Goal: Understand process/instructions: Learn how to perform a task or action

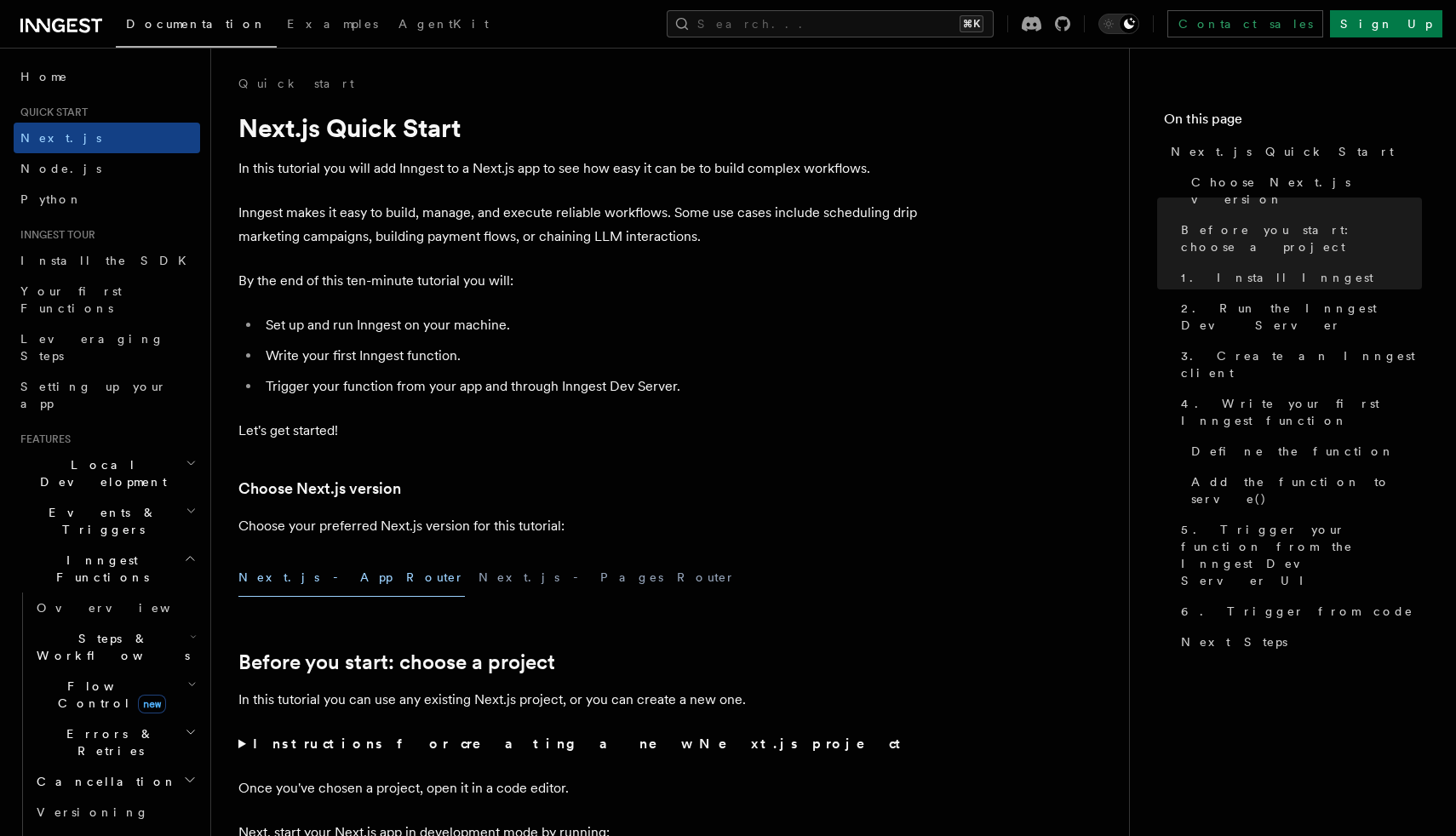
scroll to position [784, 0]
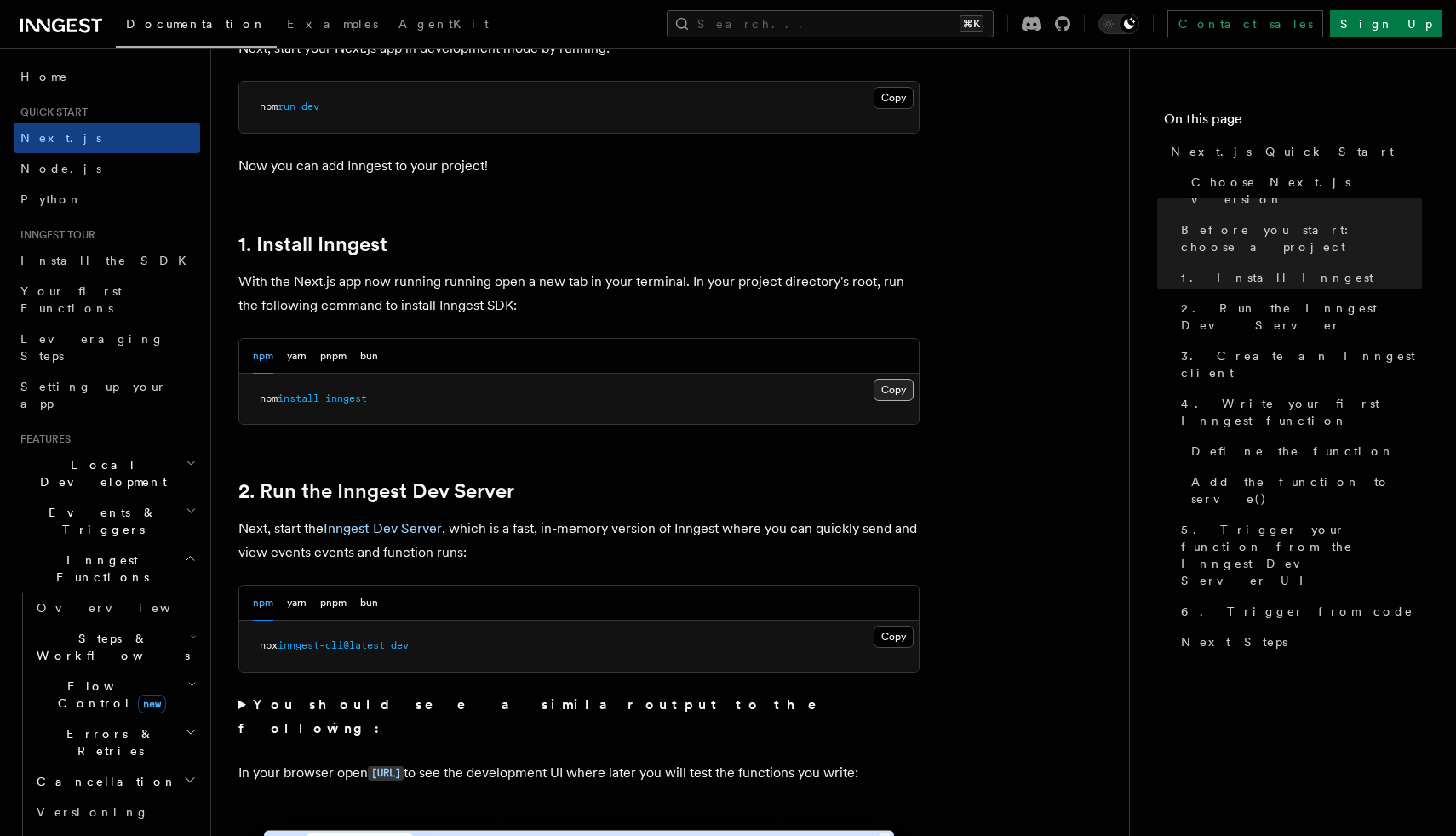
click at [895, 394] on button "Copy Copied" at bounding box center [894, 389] width 40 height 22
click at [892, 635] on button "Copy Copied" at bounding box center [894, 636] width 40 height 22
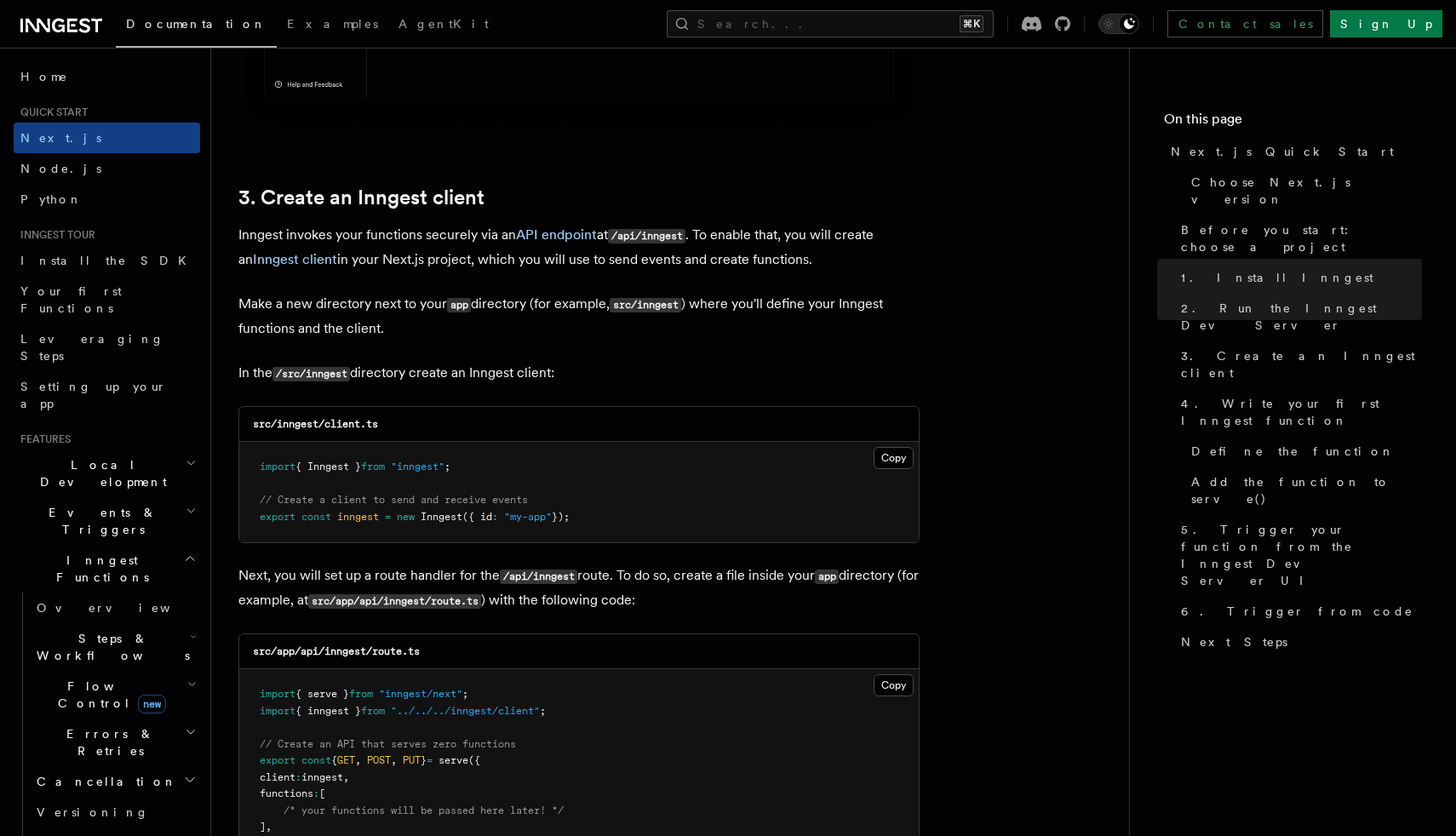
scroll to position [1941, 0]
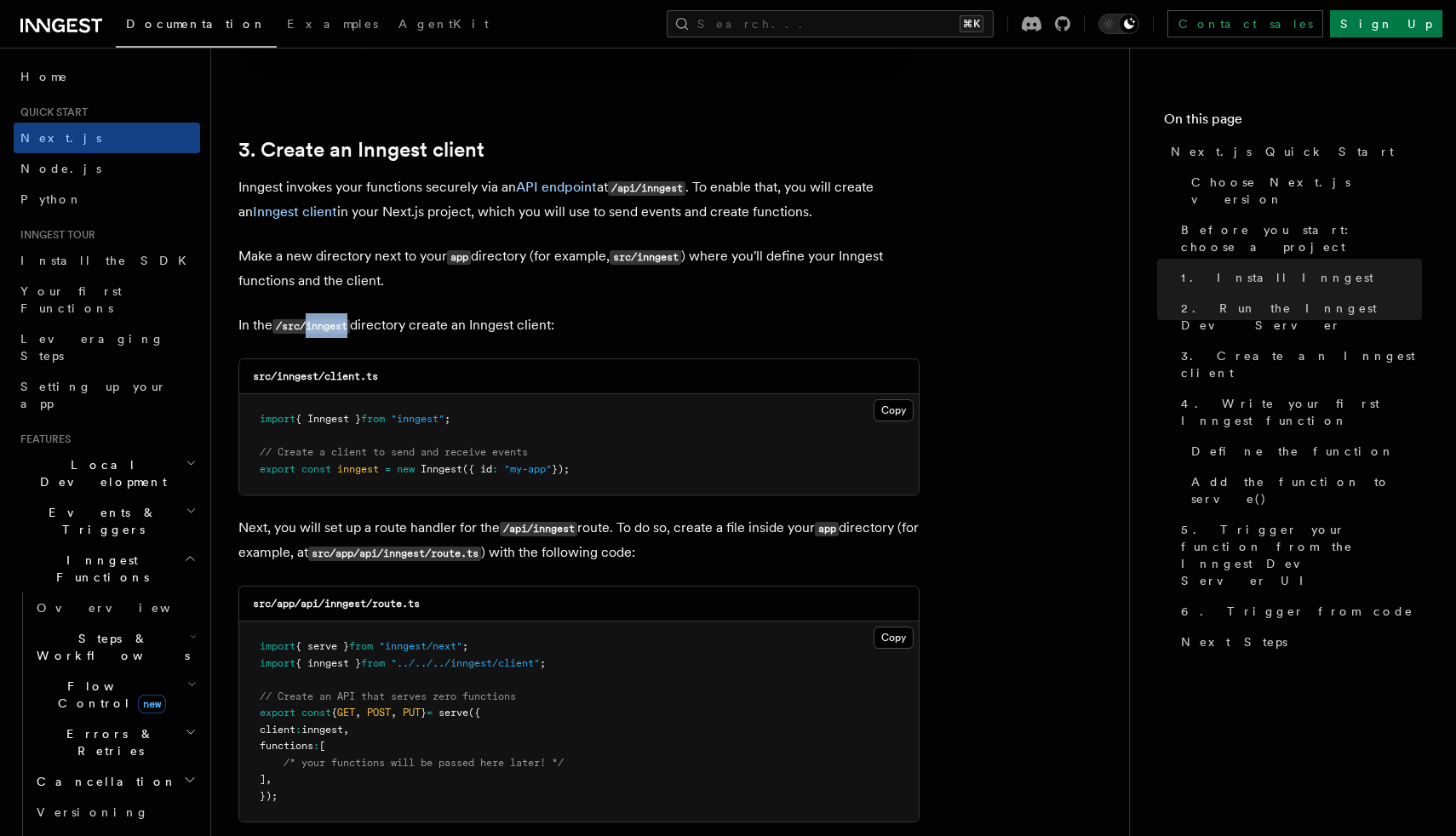
drag, startPoint x: 310, startPoint y: 331, endPoint x: 354, endPoint y: 334, distance: 44.1
click at [350, 334] on code "/src/inngest" at bounding box center [311, 326] width 77 height 14
copy code "inngest"
drag, startPoint x: 327, startPoint y: 380, endPoint x: 384, endPoint y: 380, distance: 57.0
click at [384, 380] on div "src/inngest/client.ts" at bounding box center [579, 377] width 680 height 35
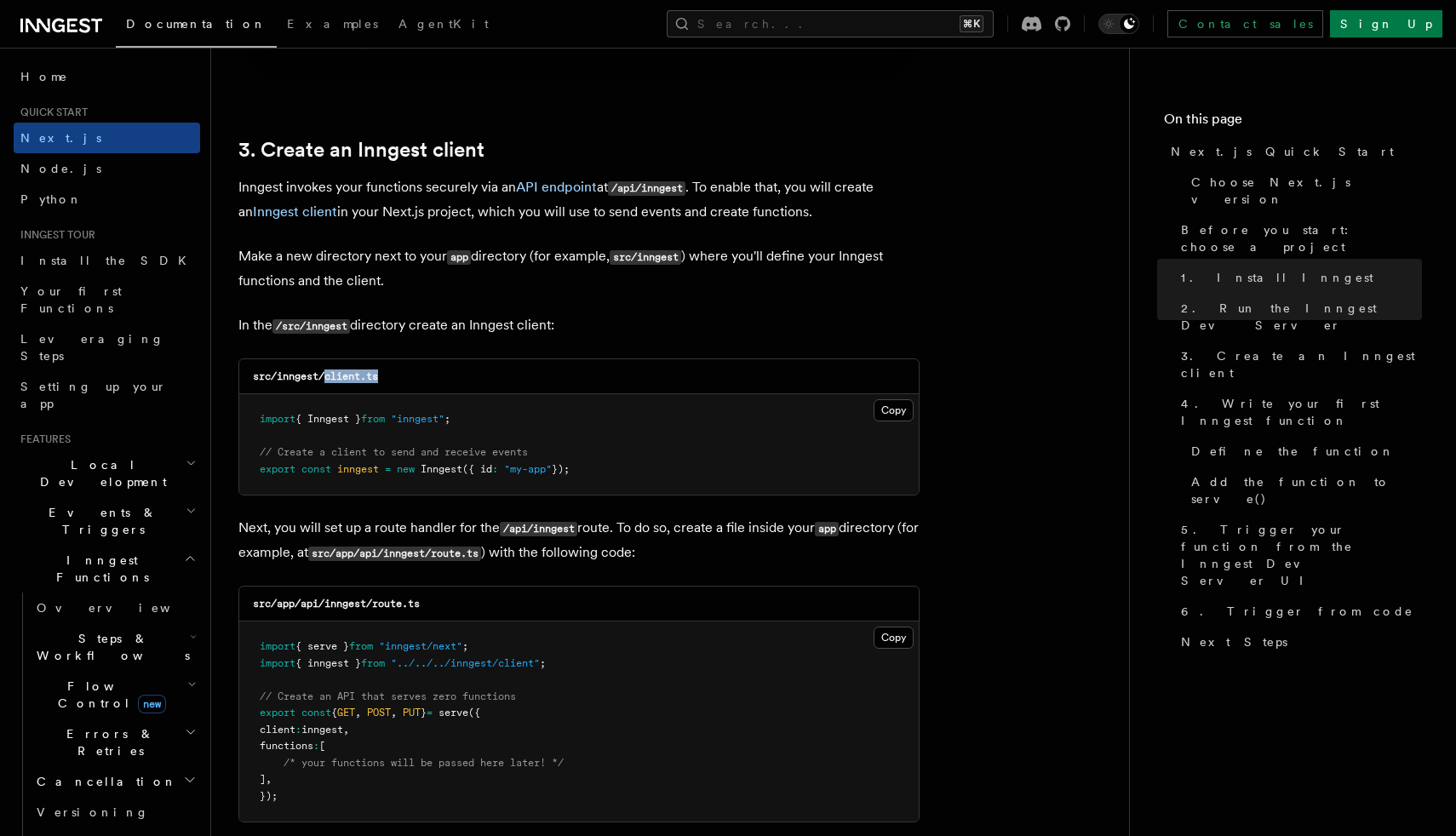
copy code "client.ts"
click at [906, 410] on button "Copy Copied" at bounding box center [894, 410] width 40 height 22
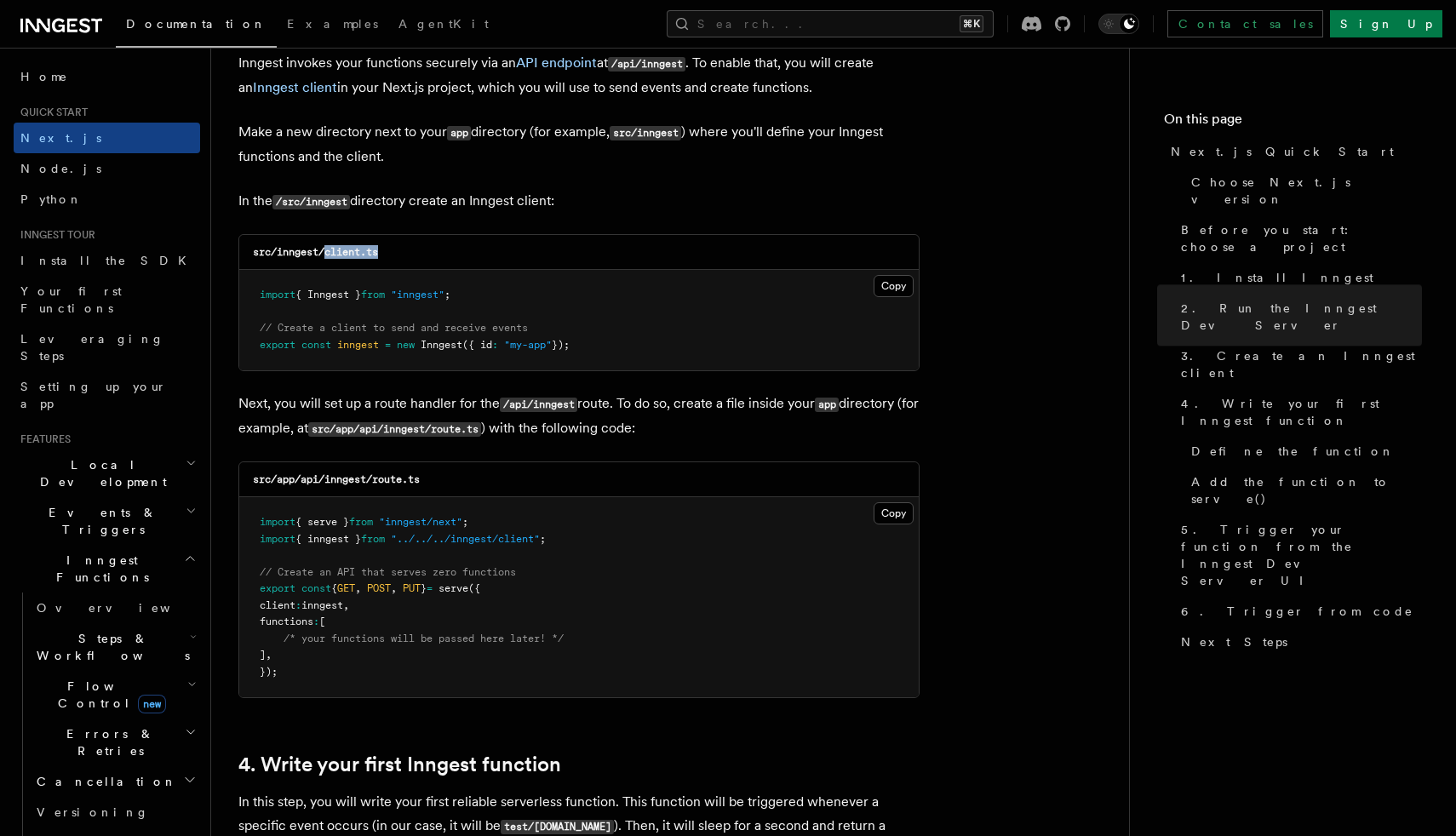
scroll to position [2139, 0]
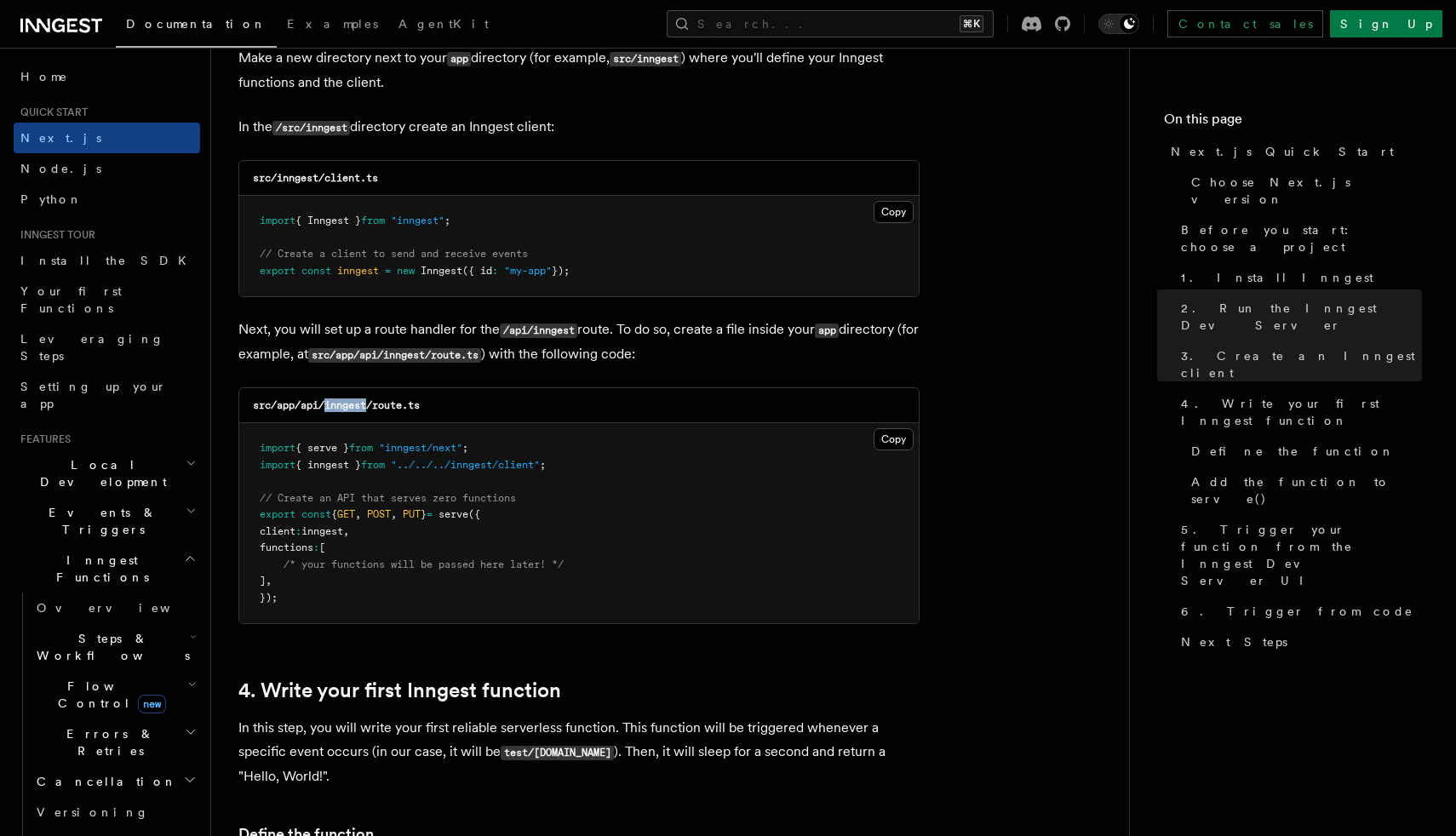
drag, startPoint x: 326, startPoint y: 410, endPoint x: 368, endPoint y: 406, distance: 42.2
click at [368, 406] on code "src/app/api/inngest/route.ts" at bounding box center [336, 405] width 167 height 12
copy code "inngest"
drag, startPoint x: 377, startPoint y: 408, endPoint x: 426, endPoint y: 407, distance: 49.0
click at [426, 407] on div "src/app/api/inngest/route.ts" at bounding box center [579, 405] width 680 height 35
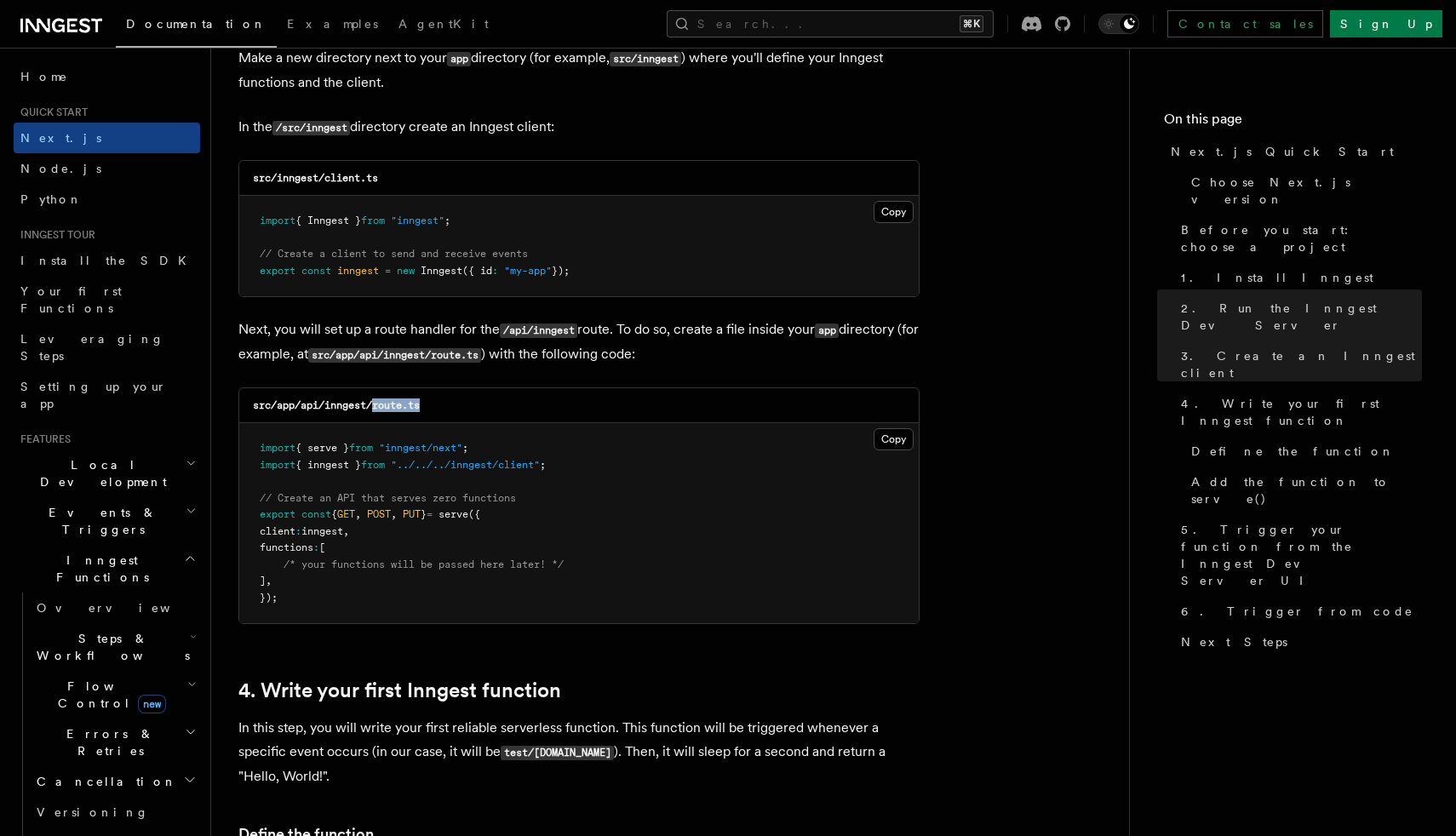
copy code "route.ts"
click at [905, 437] on button "Copy Copied" at bounding box center [894, 439] width 40 height 22
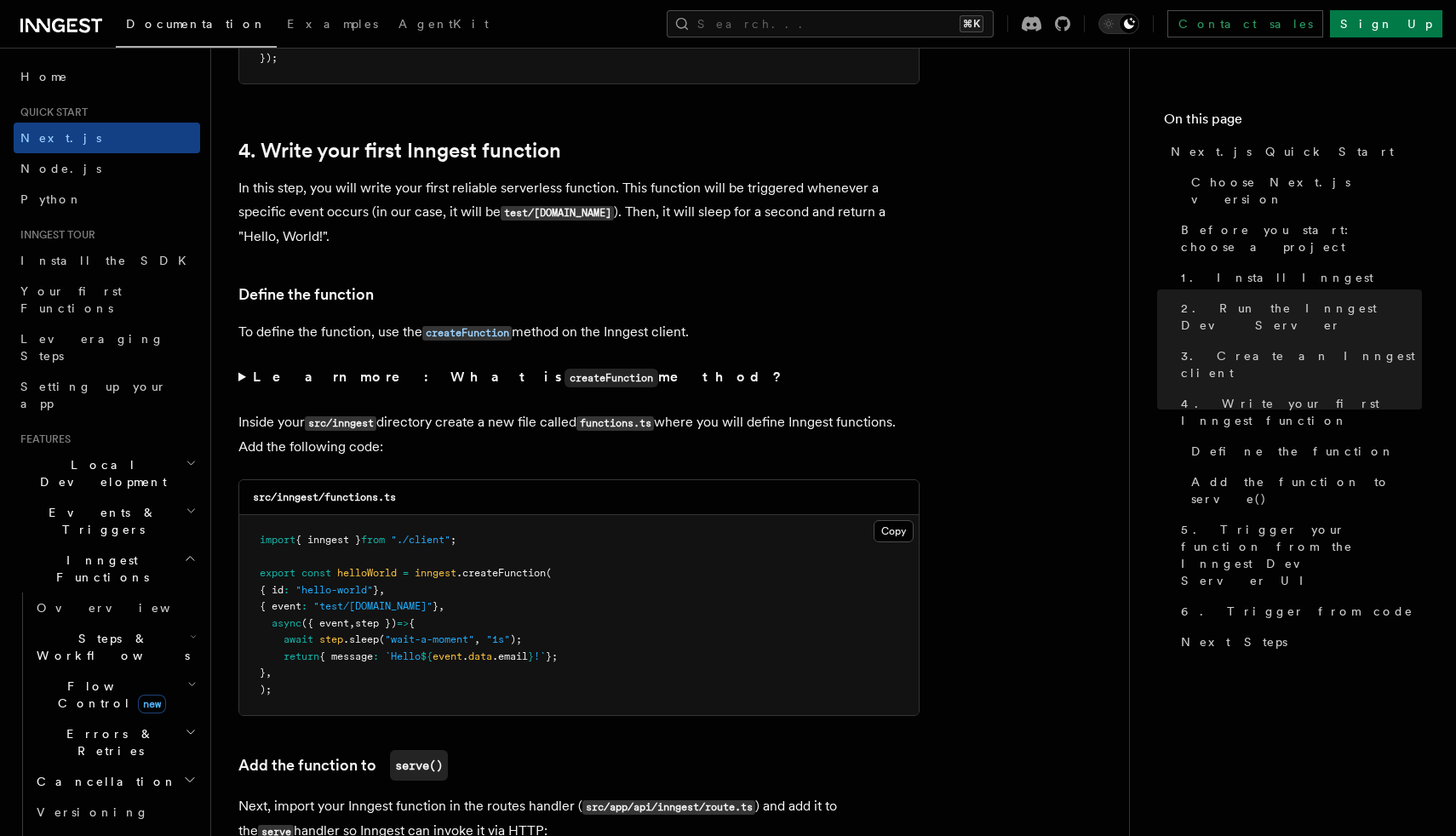
scroll to position [2690, 0]
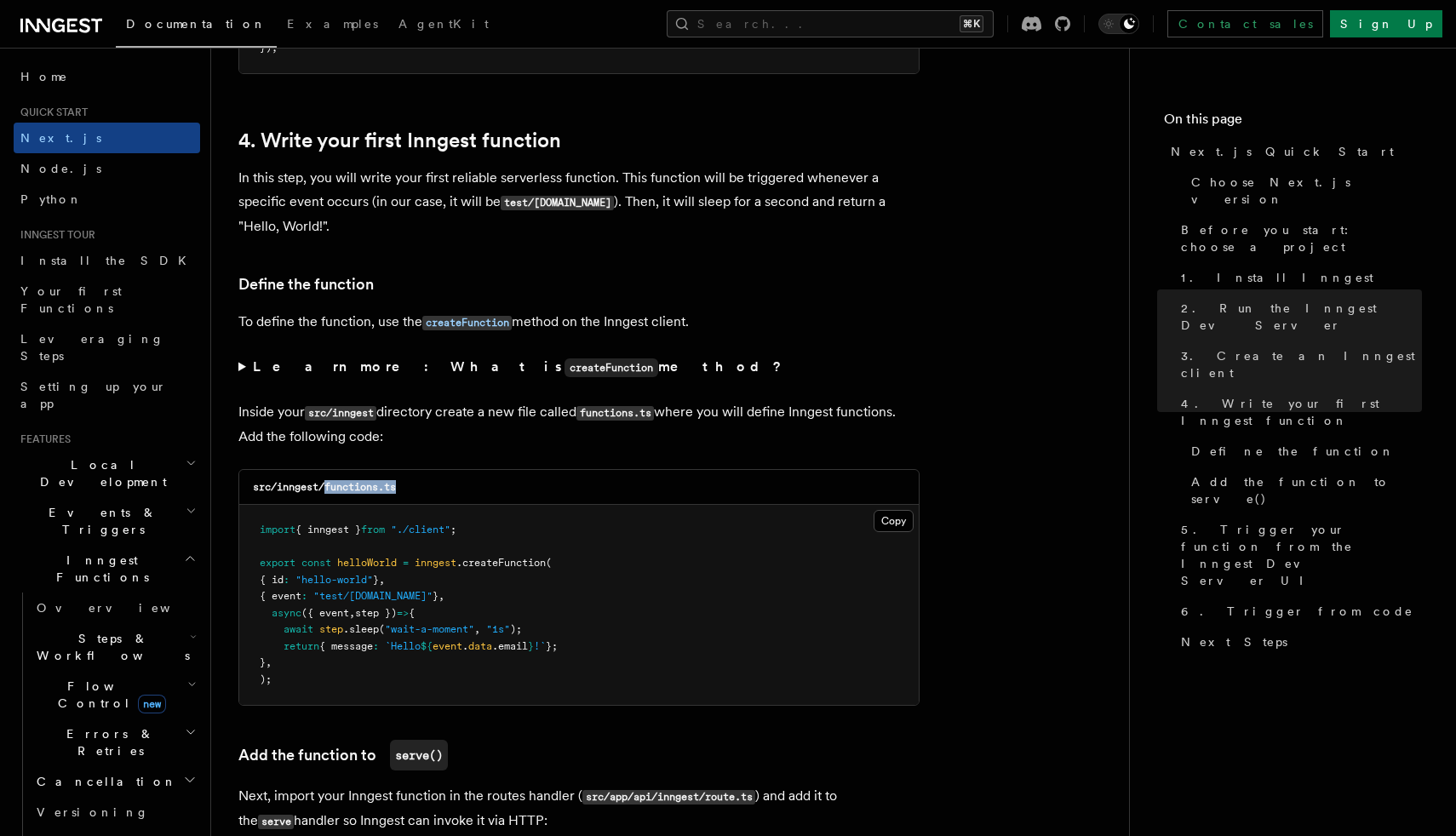
drag, startPoint x: 329, startPoint y: 491, endPoint x: 420, endPoint y: 491, distance: 91.0
click at [420, 491] on div "src/inngest/functions.ts" at bounding box center [579, 487] width 680 height 35
copy code "functions.ts"
click at [893, 523] on button "Copy Copied" at bounding box center [894, 520] width 40 height 22
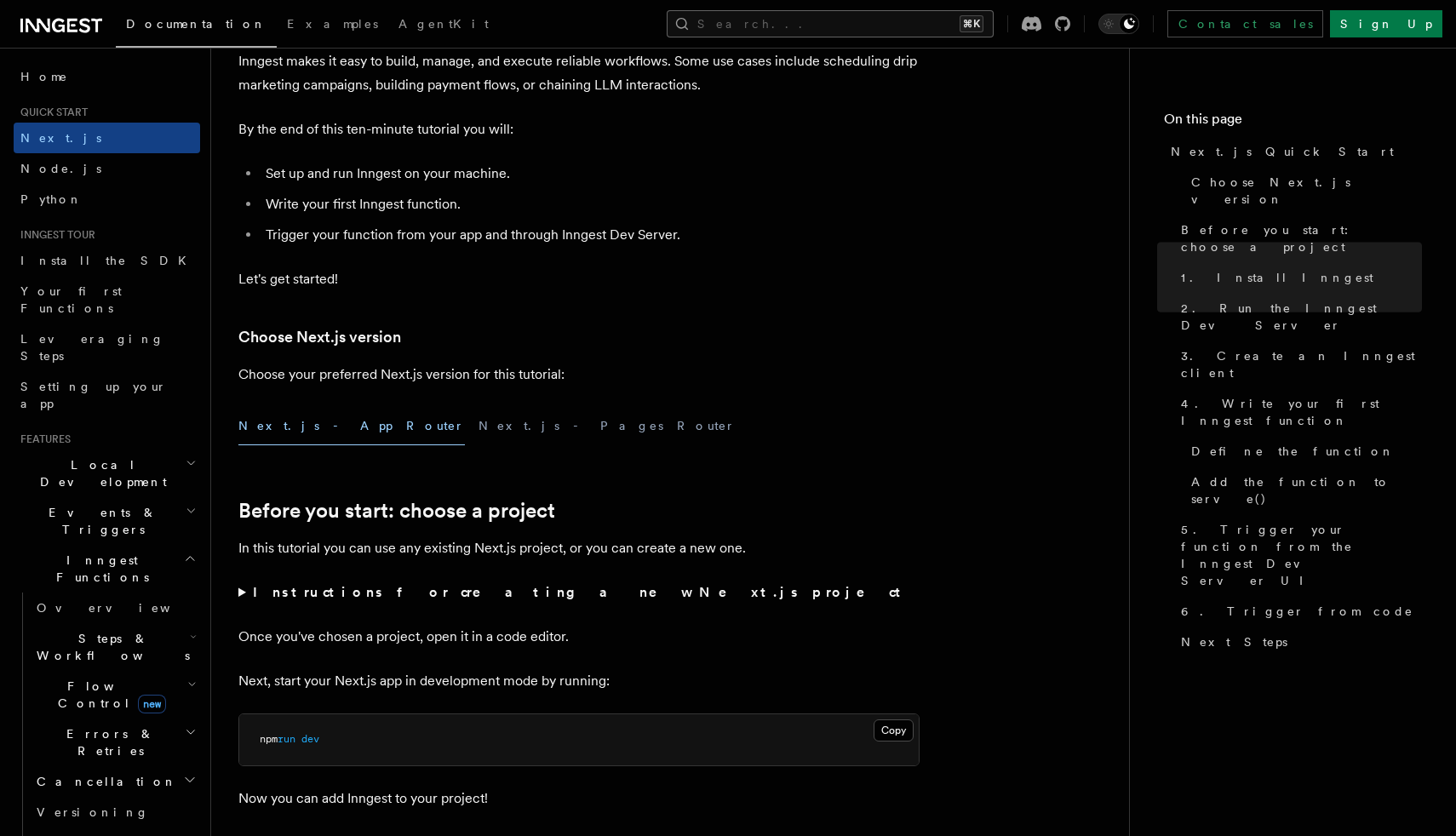
scroll to position [93, 0]
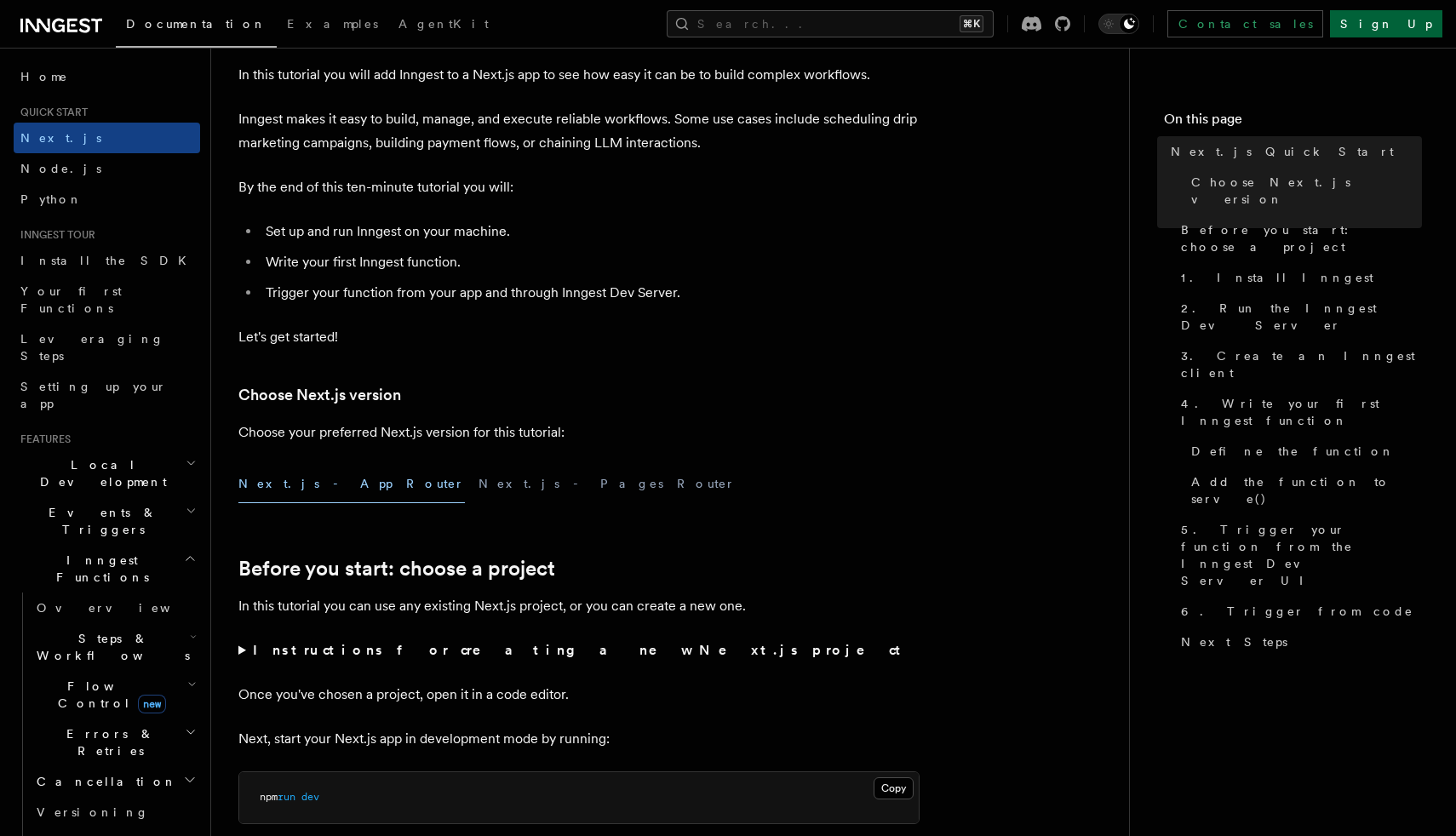
click at [1423, 16] on link "Sign Up" at bounding box center [1386, 23] width 112 height 27
